Goal: Task Accomplishment & Management: Manage account settings

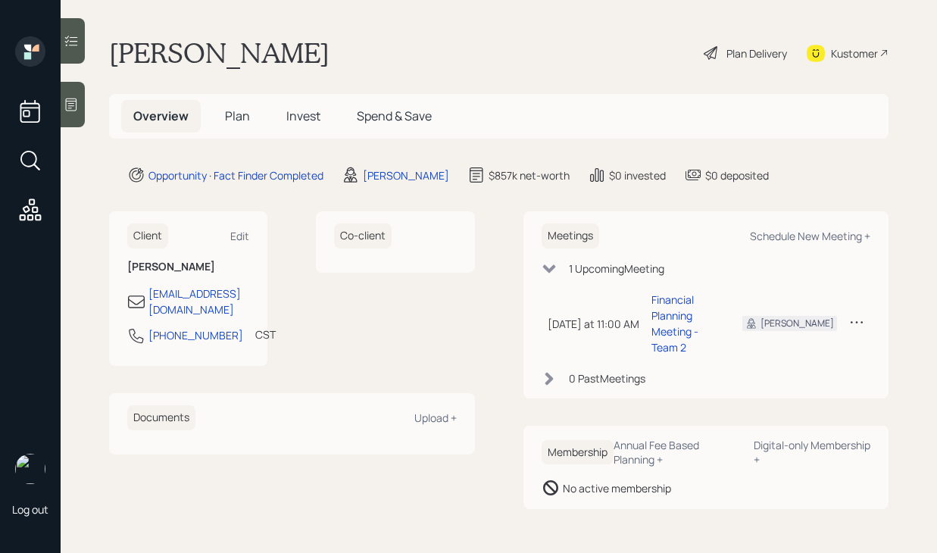
click at [61, 108] on div "Log out" at bounding box center [30, 276] width 61 height 553
click at [88, 107] on main "[PERSON_NAME] Plan Delivery Kustomer Overview Plan Invest Spend & Save Opportun…" at bounding box center [499, 276] width 877 height 553
click at [72, 102] on icon at bounding box center [71, 104] width 15 height 15
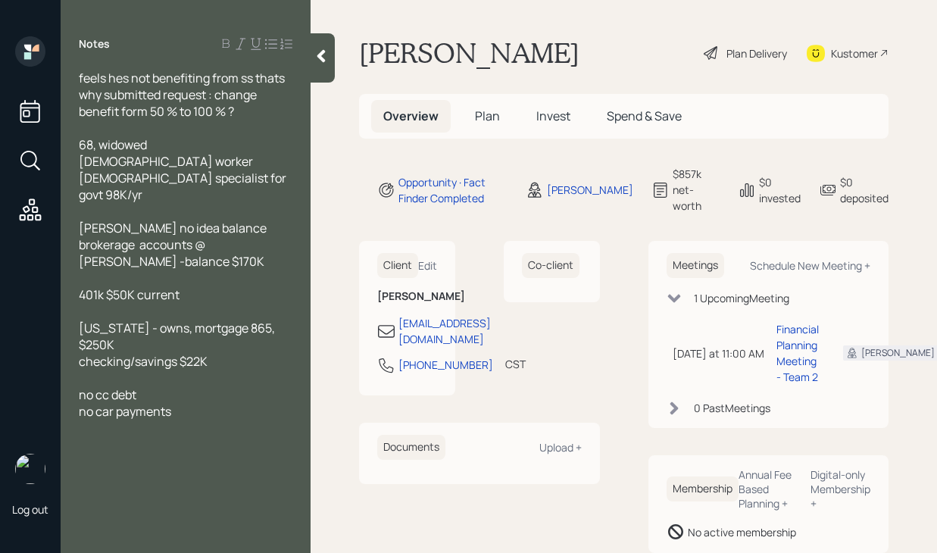
click at [325, 54] on icon at bounding box center [321, 55] width 15 height 15
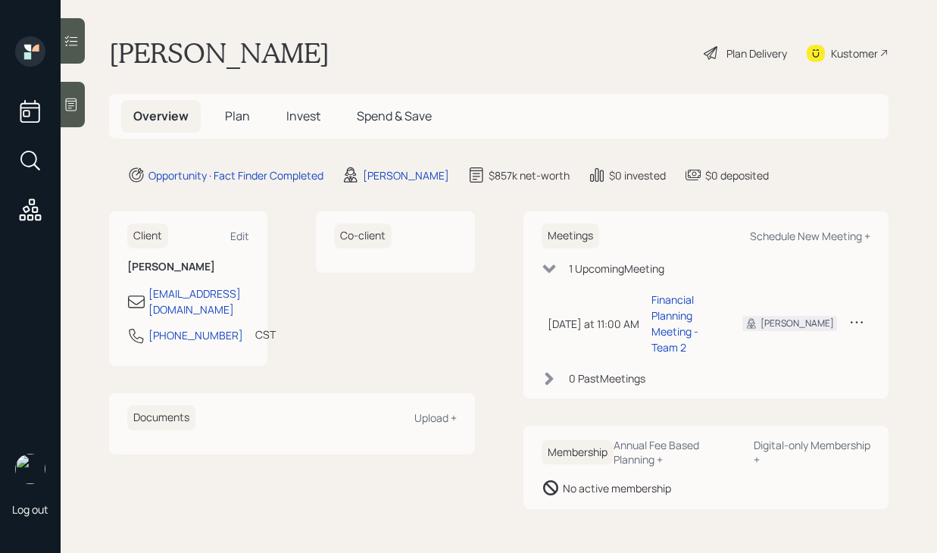
click at [67, 92] on div at bounding box center [73, 104] width 24 height 45
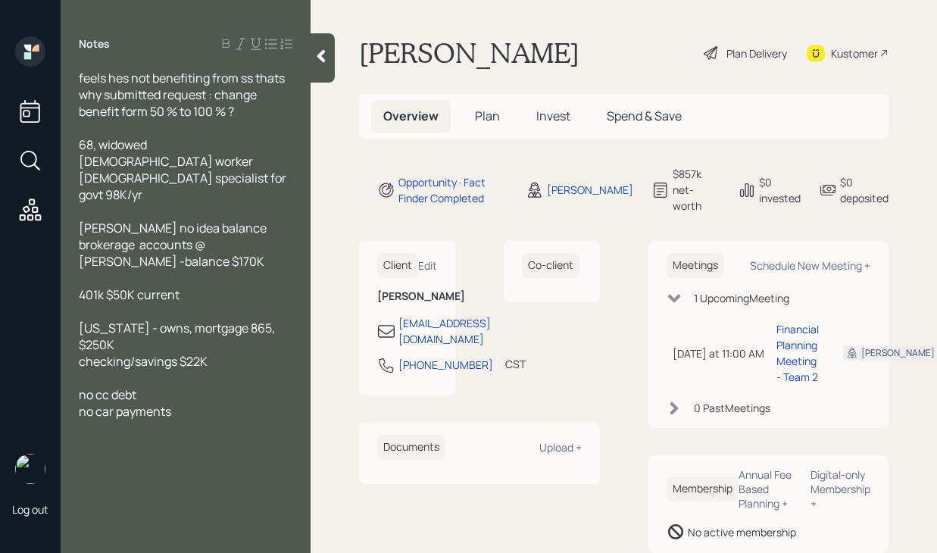
click at [320, 52] on icon at bounding box center [321, 56] width 8 height 13
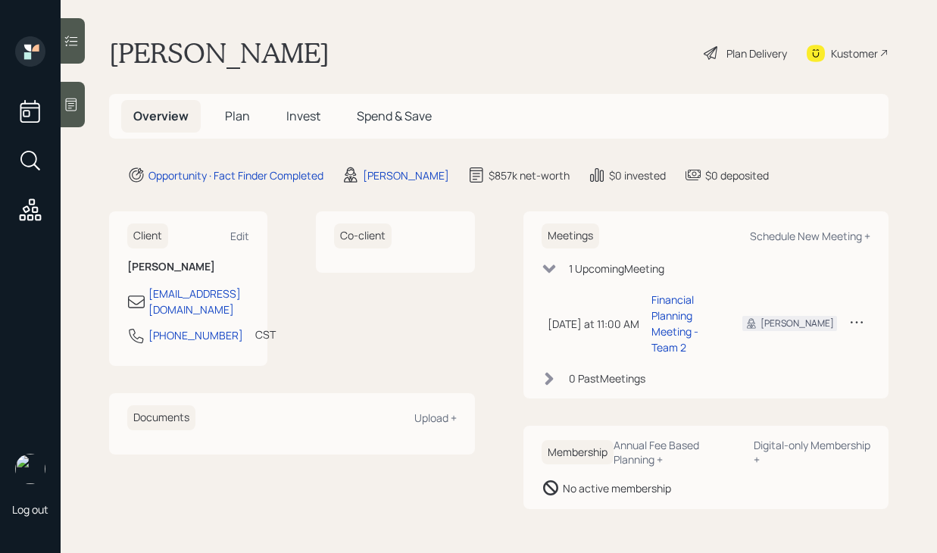
click at [847, 56] on div "Kustomer" at bounding box center [854, 53] width 47 height 16
click at [736, 53] on div "Plan Delivery" at bounding box center [757, 53] width 61 height 16
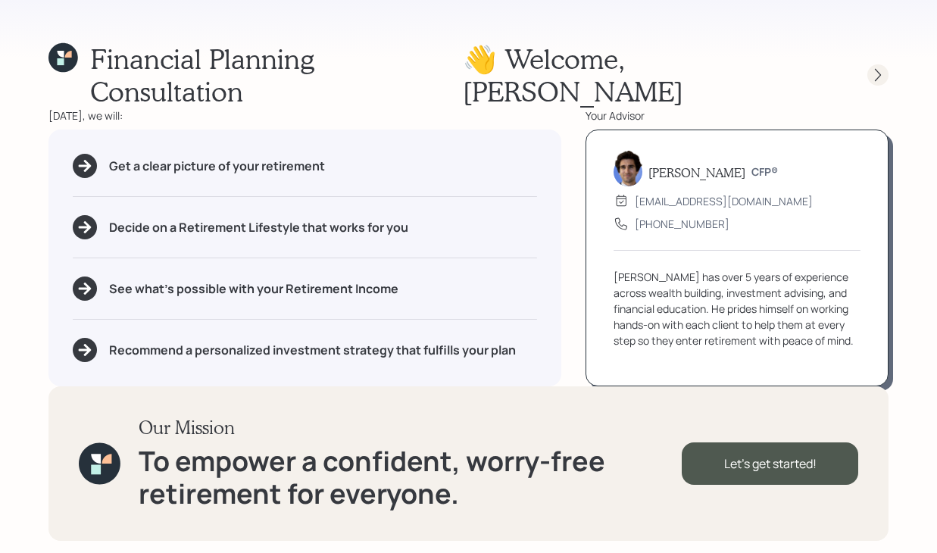
click at [885, 67] on icon at bounding box center [877, 74] width 15 height 15
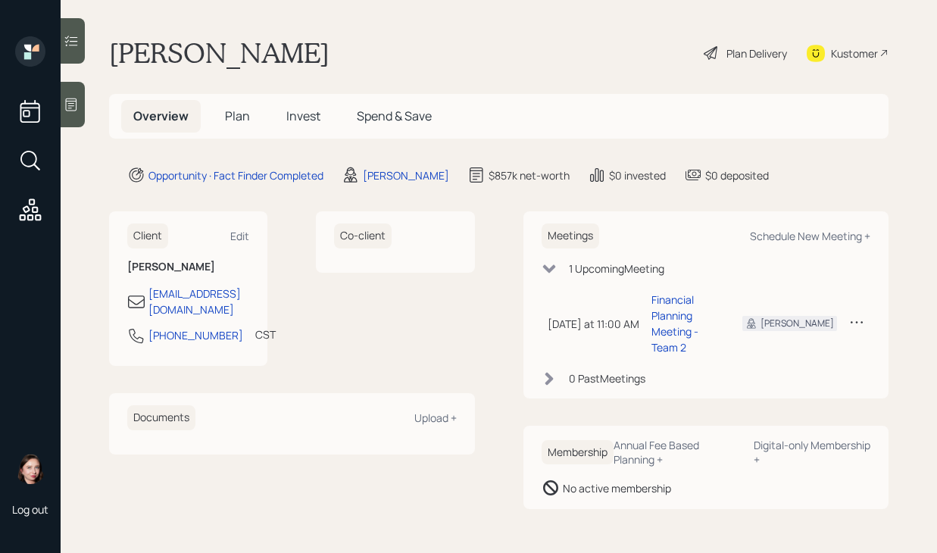
click at [750, 54] on div "Plan Delivery" at bounding box center [757, 53] width 61 height 16
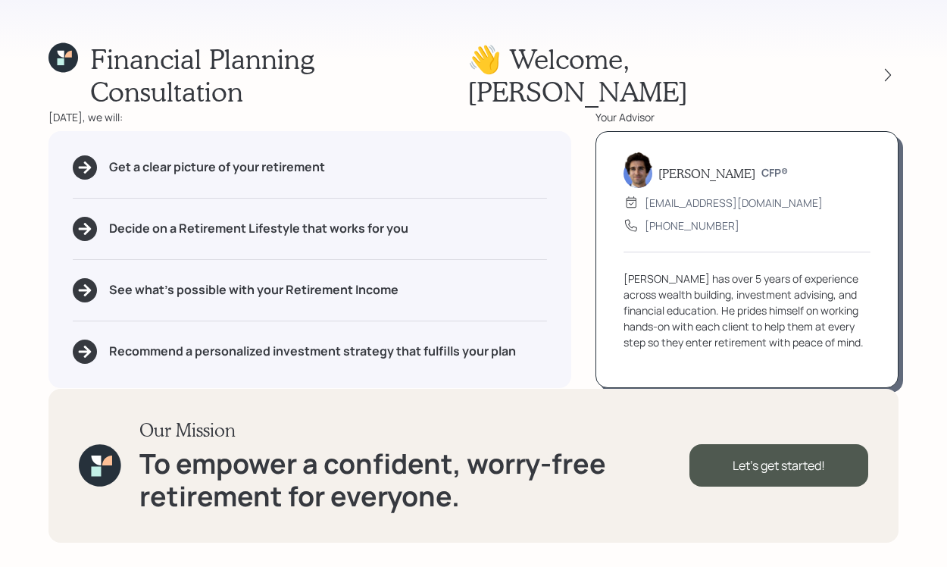
click at [73, 50] on icon at bounding box center [63, 57] width 30 height 30
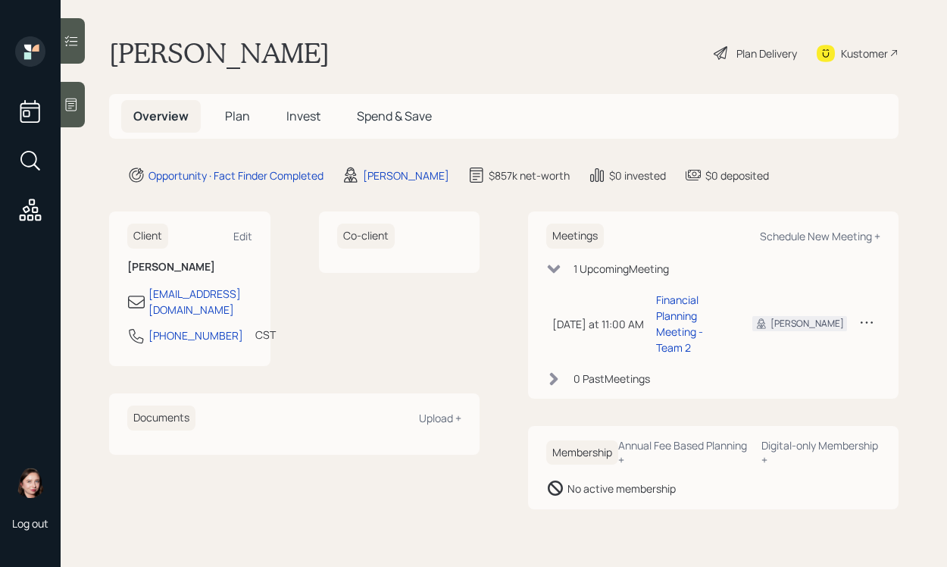
click at [68, 115] on div at bounding box center [73, 104] width 24 height 45
